Goal: Task Accomplishment & Management: Complete application form

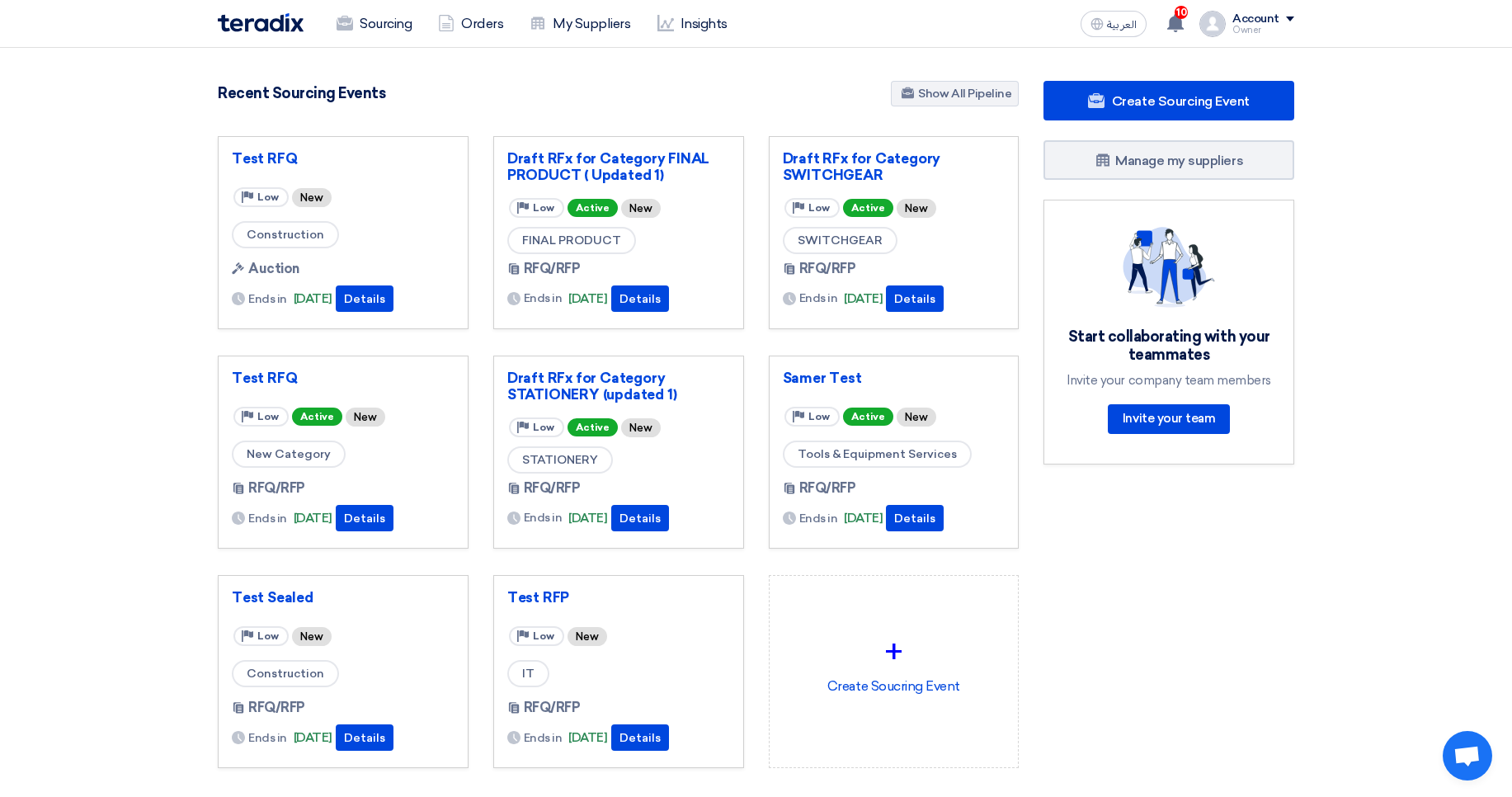
click at [1217, 28] on img at bounding box center [1212, 23] width 26 height 26
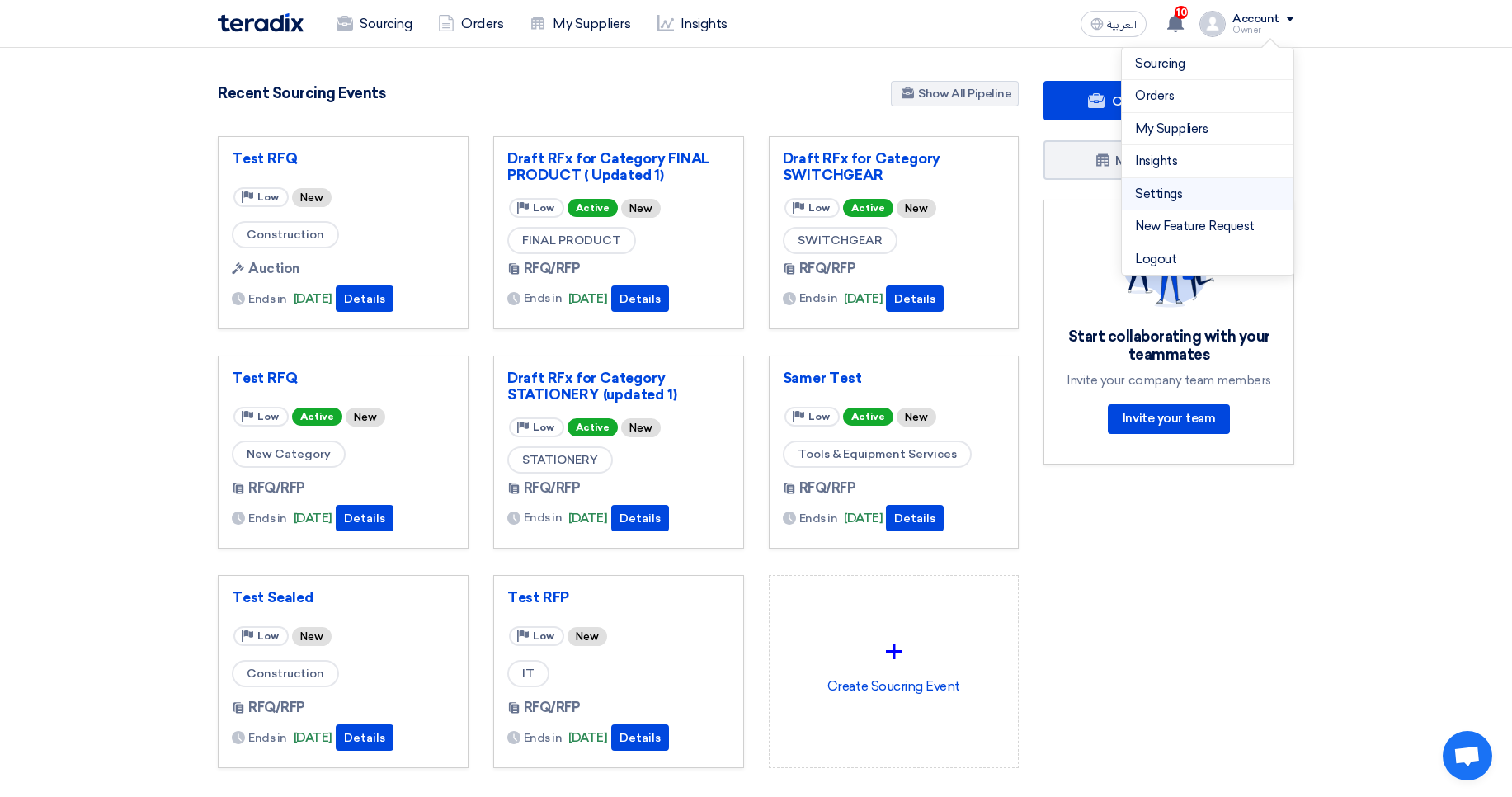
click at [1144, 189] on link "Settings" at bounding box center [1207, 193] width 146 height 19
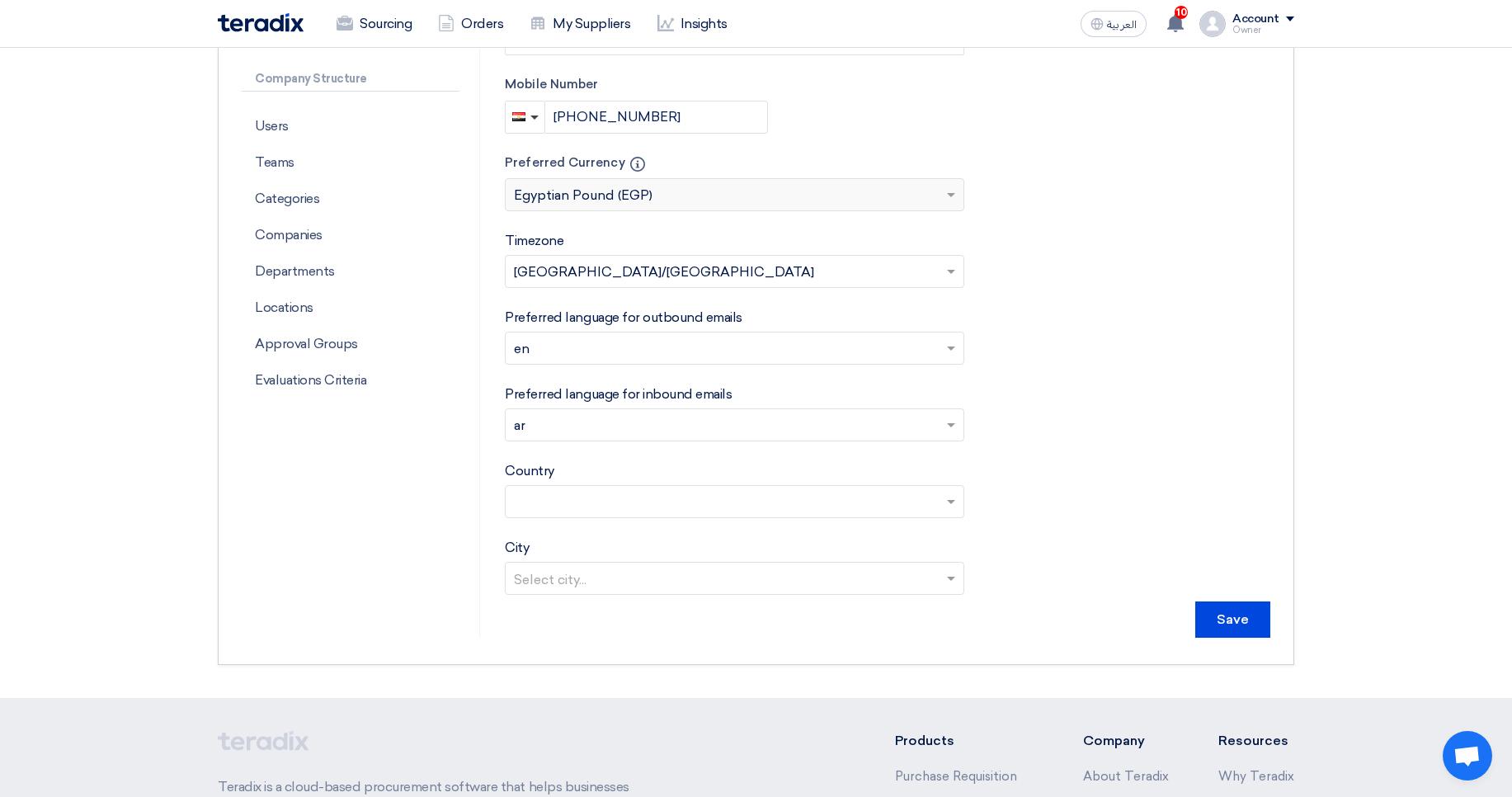
scroll to position [297, 0]
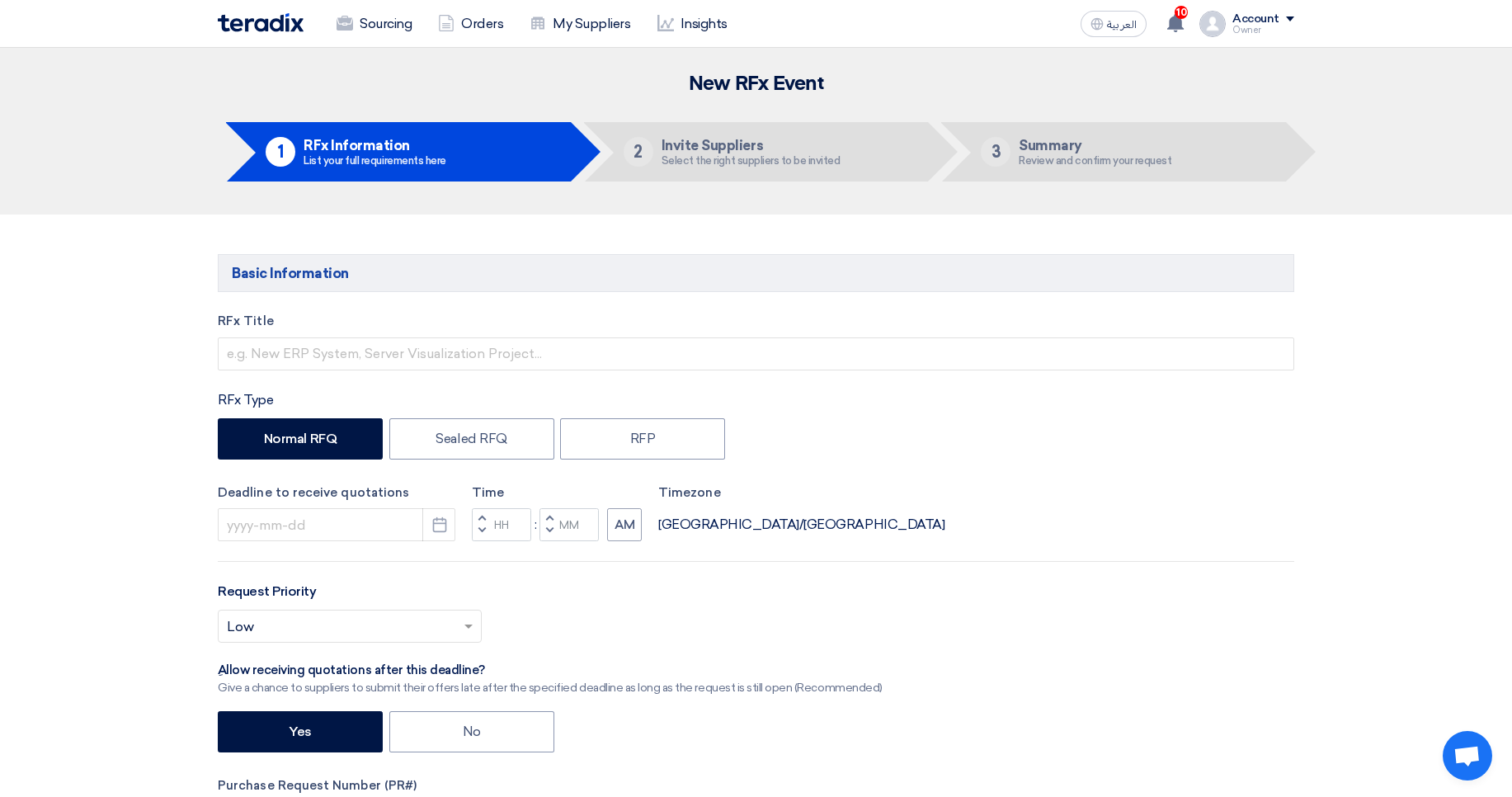
scroll to position [1838, 0]
